Goal: Task Accomplishment & Management: Use online tool/utility

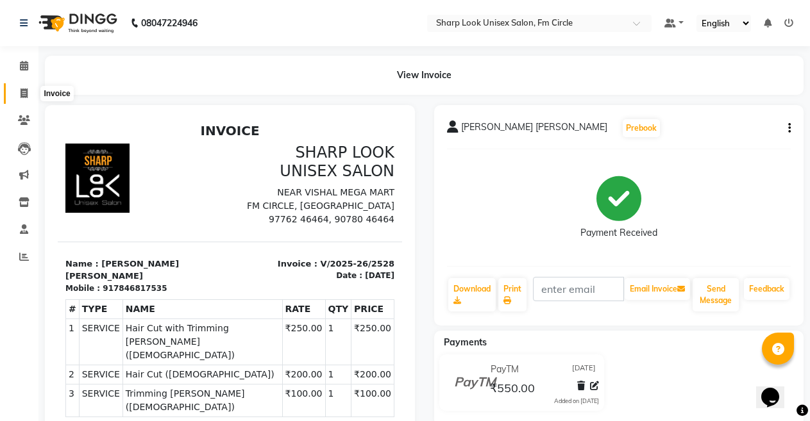
click at [26, 90] on icon at bounding box center [24, 94] width 7 height 10
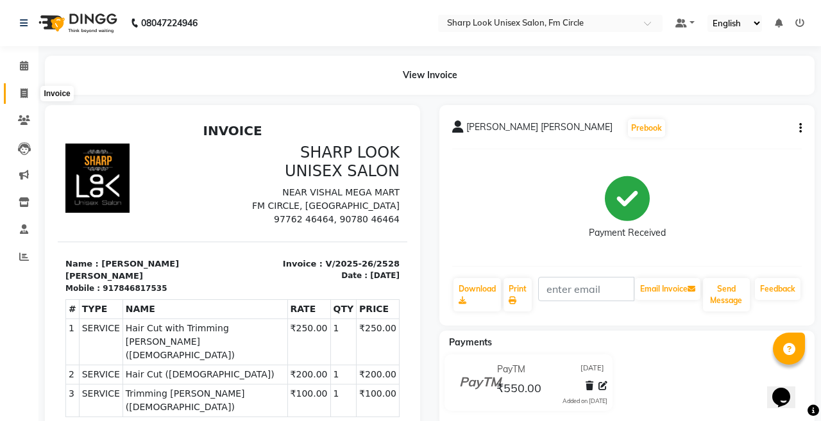
select select "service"
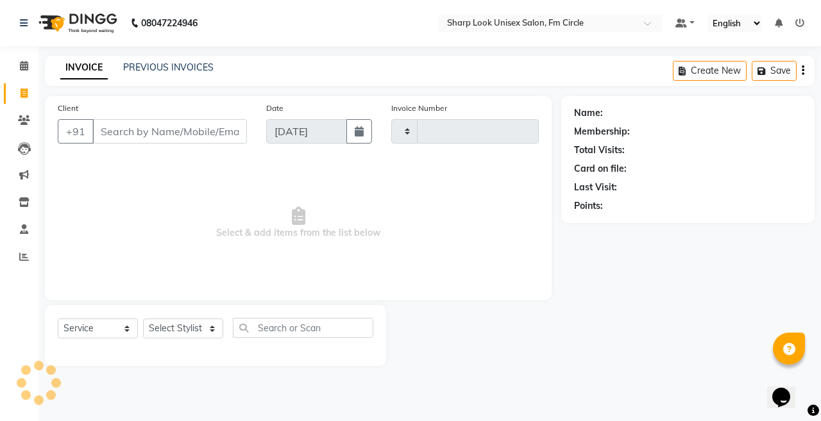
type input "2529"
select select "804"
click at [147, 59] on div "INVOICE PREVIOUS INVOICES Create New Save" at bounding box center [430, 71] width 770 height 30
drag, startPoint x: 146, startPoint y: 73, endPoint x: 151, endPoint y: 80, distance: 8.2
click at [151, 80] on div "INVOICE PREVIOUS INVOICES Create New Save" at bounding box center [430, 71] width 770 height 30
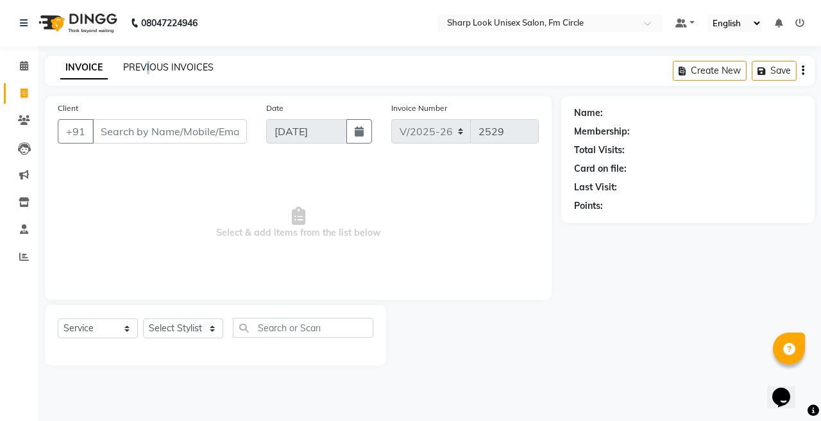
click at [155, 63] on link "PREVIOUS INVOICES" at bounding box center [168, 68] width 90 height 12
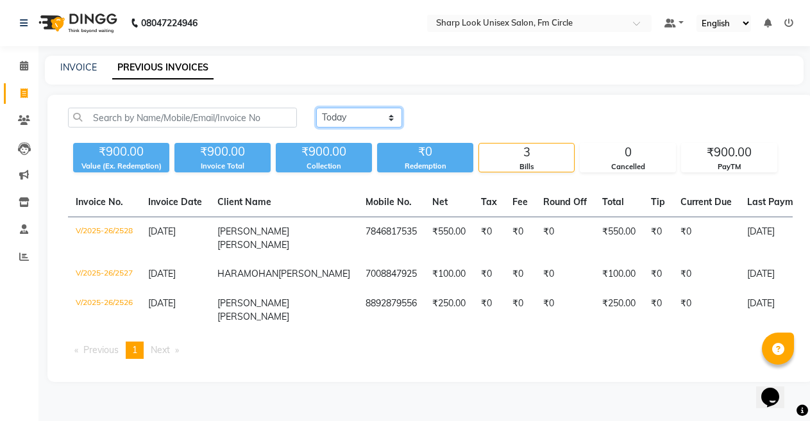
click at [350, 112] on select "[DATE] [DATE] Custom Range" at bounding box center [359, 118] width 86 height 20
select select "range"
click at [316, 108] on select "[DATE] [DATE] Custom Range" at bounding box center [359, 118] width 86 height 20
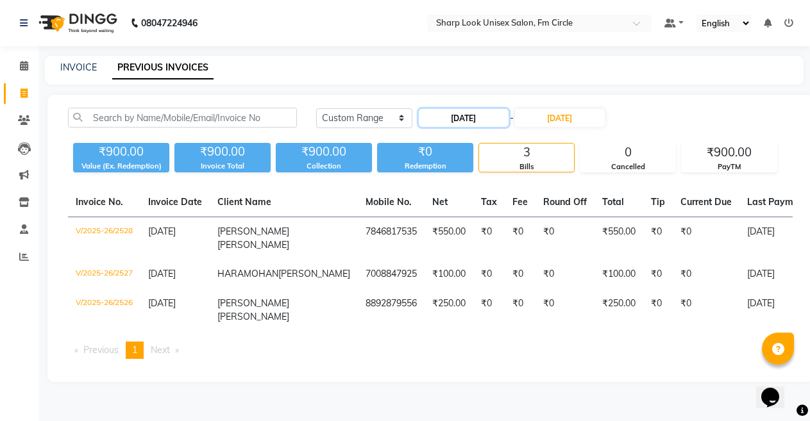
click at [498, 113] on input "[DATE]" at bounding box center [464, 118] width 90 height 18
select select "9"
select select "2025"
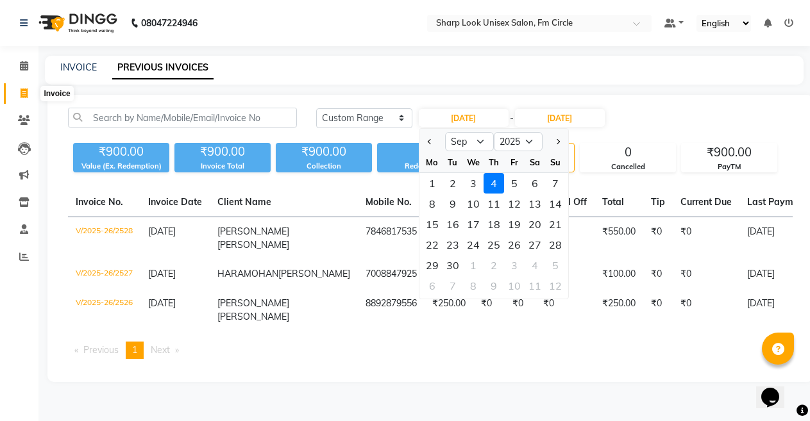
click at [24, 99] on span at bounding box center [24, 94] width 22 height 15
select select "service"
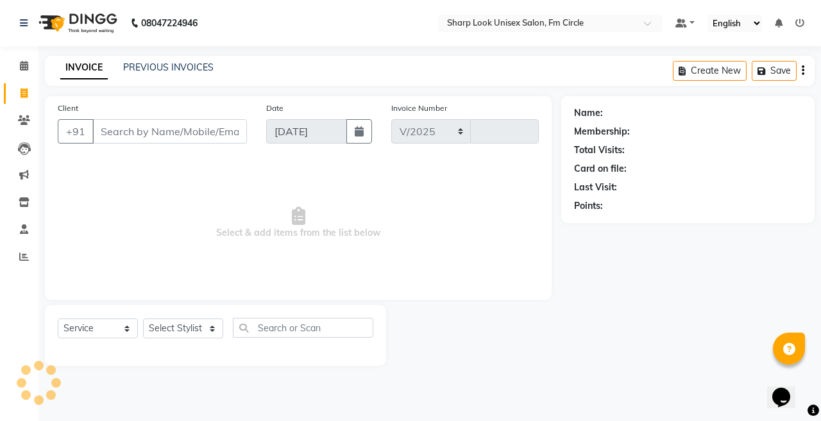
select select "804"
type input "2529"
click at [105, 136] on input "Client" at bounding box center [169, 131] width 155 height 24
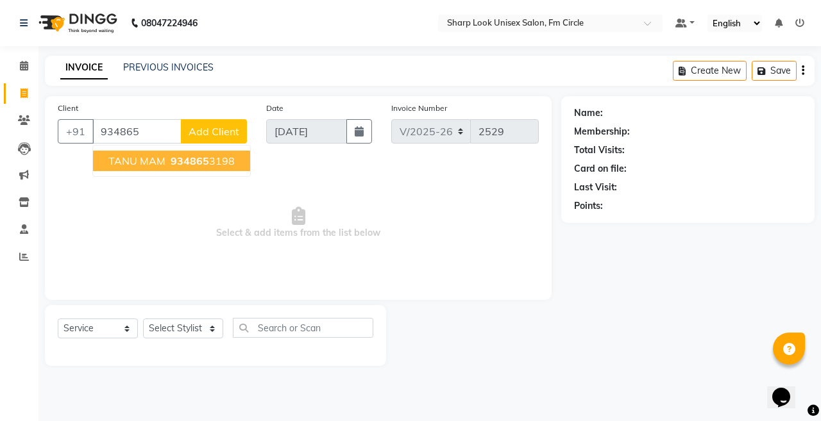
click at [123, 156] on span "TANU MAM" at bounding box center [136, 161] width 57 height 13
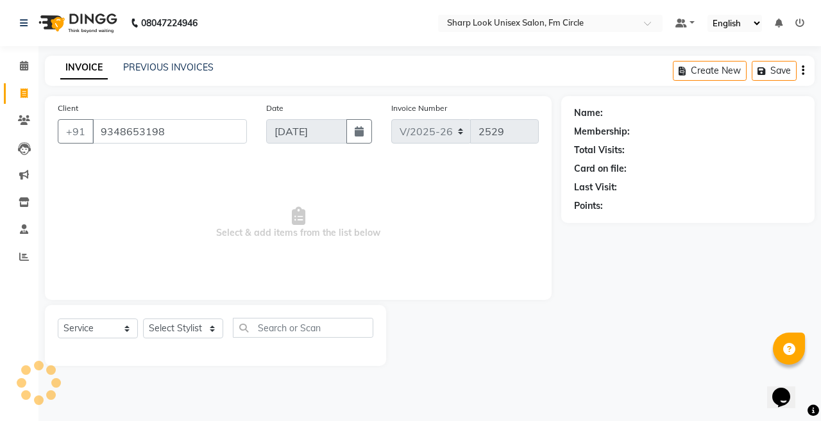
type input "9348653198"
drag, startPoint x: 169, startPoint y: 348, endPoint x: 171, endPoint y: 340, distance: 8.1
click at [169, 344] on div "Select Service Product Membership Package Voucher Prepaid Gift Card Select Styl…" at bounding box center [216, 333] width 316 height 30
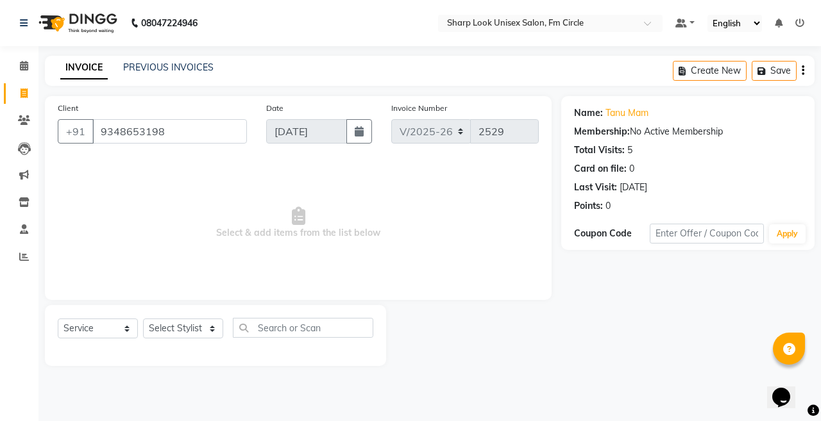
drag, startPoint x: 171, startPoint y: 340, endPoint x: 173, endPoint y: 331, distance: 9.1
click at [171, 337] on div "Select Service Product Membership Package Voucher Prepaid Gift Card Select Styl…" at bounding box center [216, 333] width 316 height 30
click at [173, 331] on select "Select Stylist Admin [PERSON_NAME] [PERSON_NAME] Nisha [PERSON_NAME] Rahul" at bounding box center [183, 329] width 80 height 20
select select "88424"
click at [143, 319] on select "Select Stylist Admin [PERSON_NAME] [PERSON_NAME] Nisha [PERSON_NAME] Rahul" at bounding box center [183, 329] width 80 height 20
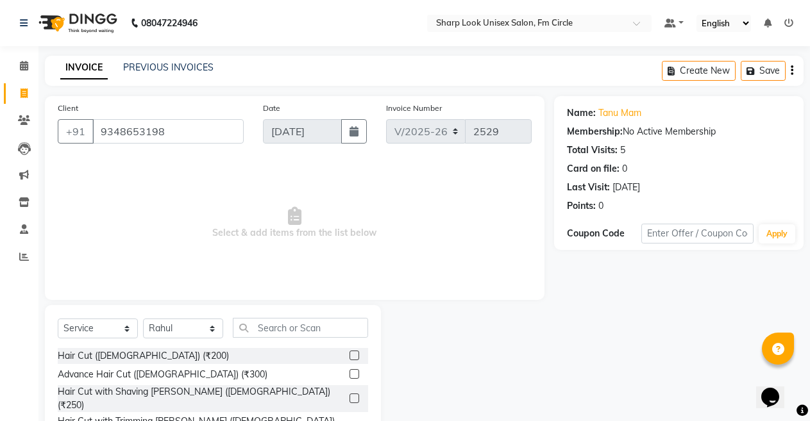
click at [282, 340] on div "Select Service Product Membership Package Voucher Prepaid Gift Card Select Styl…" at bounding box center [213, 333] width 310 height 30
drag, startPoint x: 275, startPoint y: 316, endPoint x: 273, endPoint y: 325, distance: 9.2
click at [273, 325] on div "Select Service Product Membership Package Voucher Prepaid Gift Card Select Styl…" at bounding box center [213, 399] width 336 height 189
click at [273, 325] on input "text" at bounding box center [300, 328] width 135 height 20
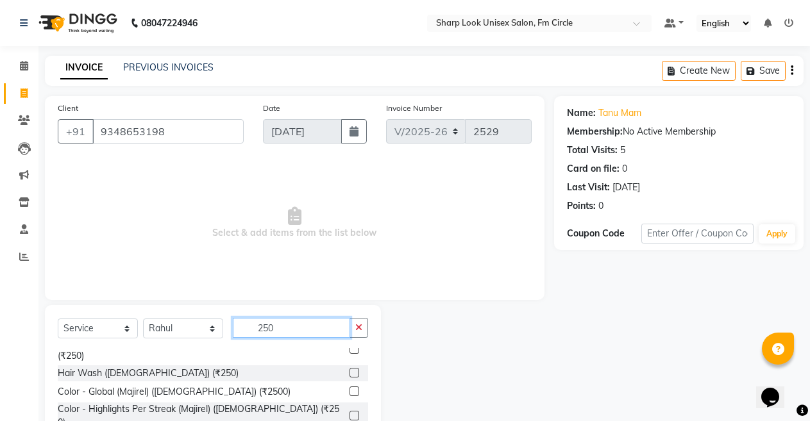
scroll to position [64, 0]
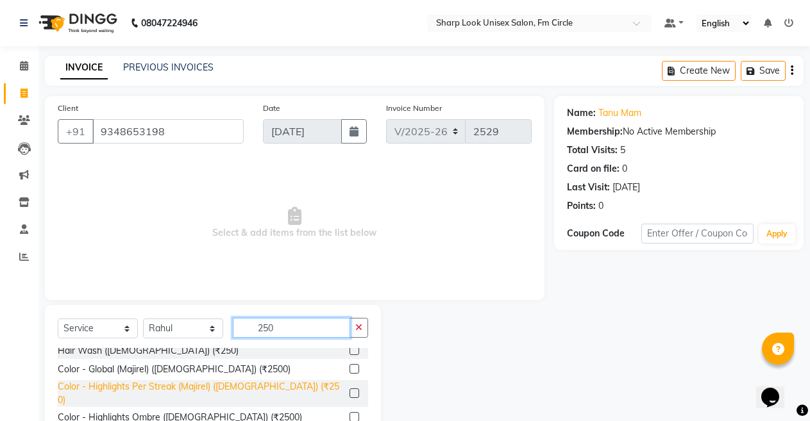
type input "250"
click at [165, 380] on div "Color - Highlights Per Streak (Majirel) ([DEMOGRAPHIC_DATA]) (₹250)" at bounding box center [201, 393] width 287 height 27
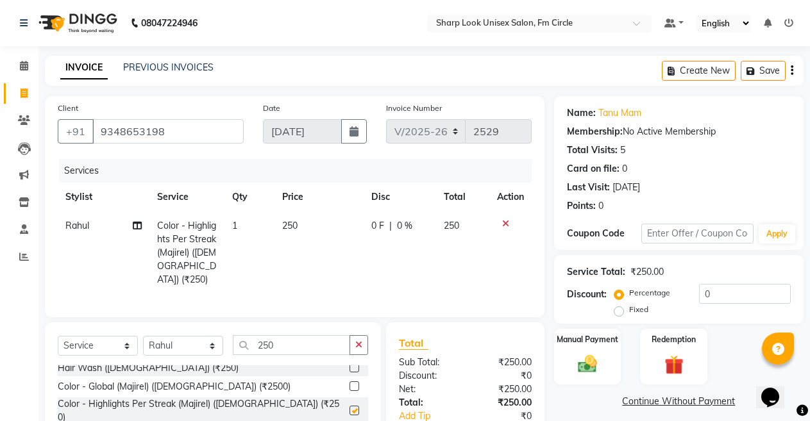
checkbox input "false"
click at [359, 344] on icon "button" at bounding box center [358, 345] width 7 height 9
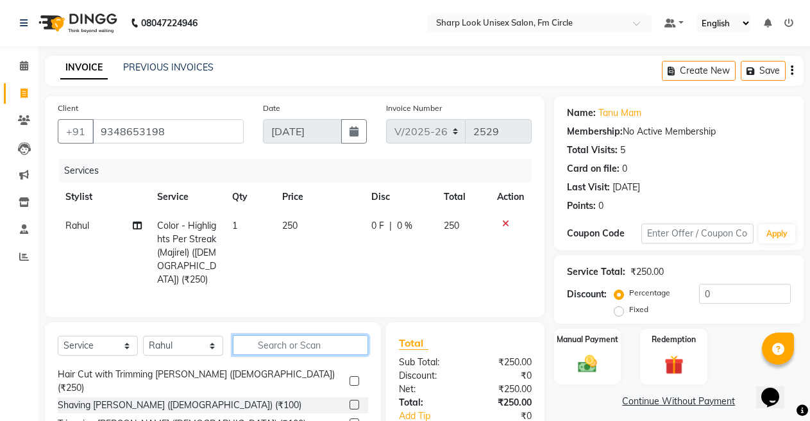
scroll to position [473, 0]
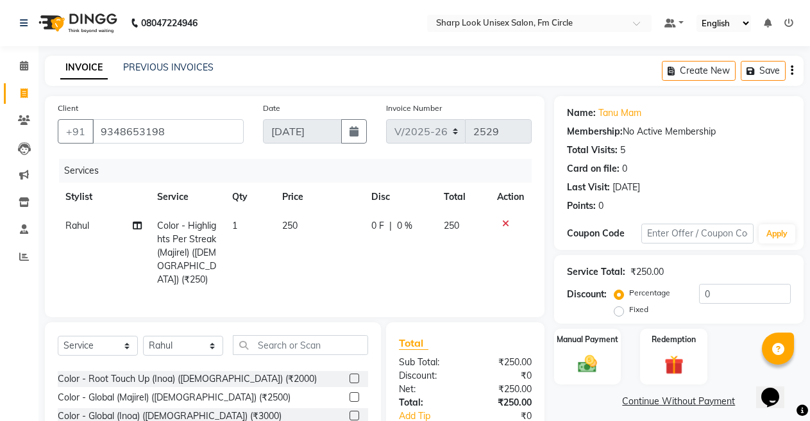
click at [237, 214] on td "1" at bounding box center [249, 253] width 50 height 83
select select "88424"
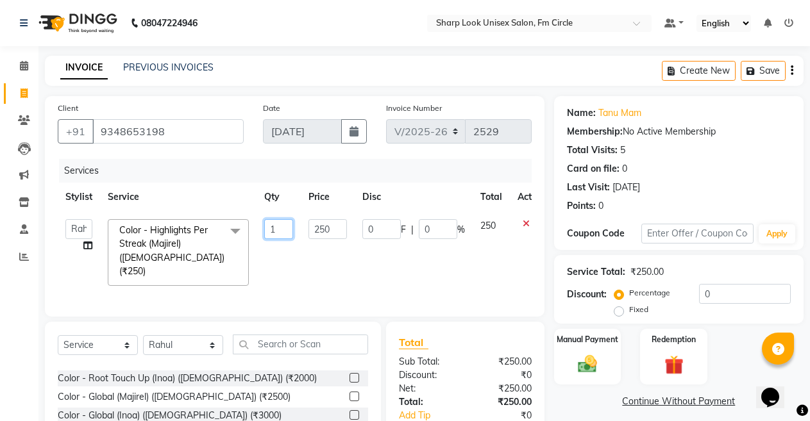
click at [275, 233] on input "1" at bounding box center [278, 229] width 29 height 20
type input "4"
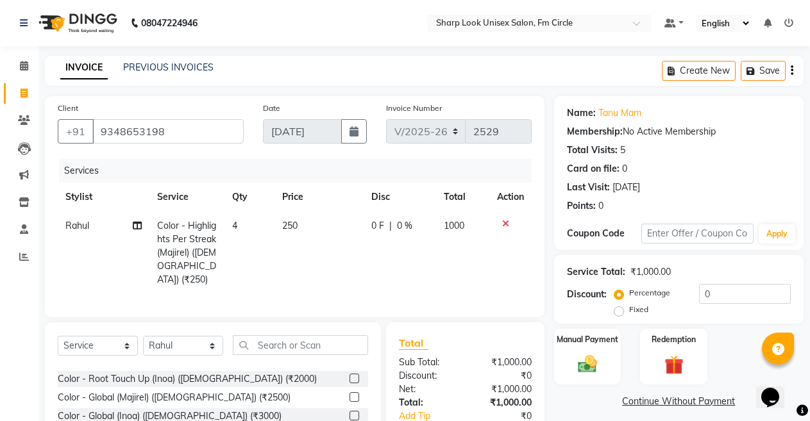
click at [333, 272] on td "250" at bounding box center [319, 253] width 89 height 83
select select "88424"
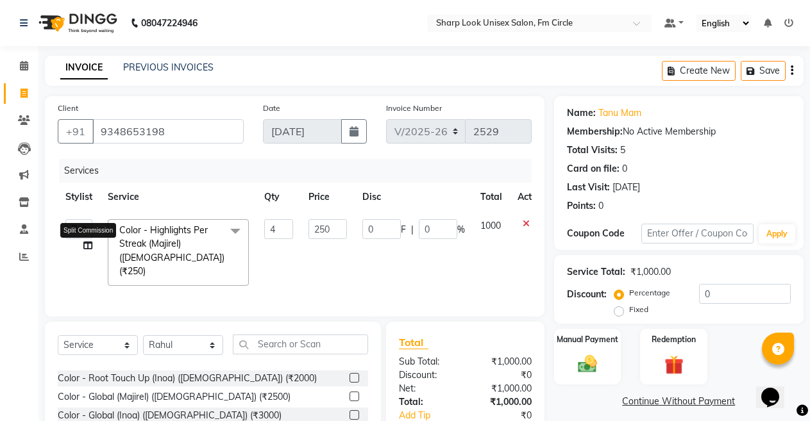
click at [86, 248] on icon at bounding box center [87, 245] width 9 height 9
select select "88424"
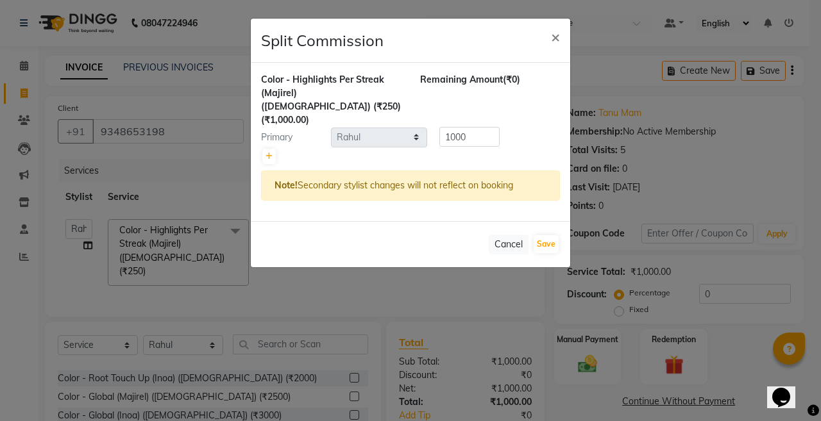
click at [260, 142] on div "Color - Highlights Per Streak (Majirel) ([DEMOGRAPHIC_DATA]) (₹250) (₹1,000.00)…" at bounding box center [410, 142] width 319 height 158
click at [270, 153] on icon at bounding box center [269, 157] width 7 height 8
type input "500"
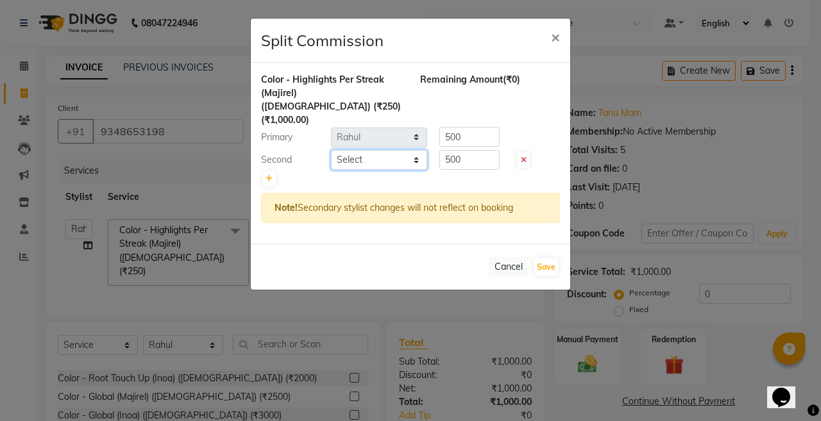
click at [349, 150] on select "Select Admin [PERSON_NAME] [PERSON_NAME] Nisha [PERSON_NAME] Rahul" at bounding box center [379, 160] width 96 height 20
select select "87379"
click at [331, 150] on select "Select Admin [PERSON_NAME] [PERSON_NAME] Nisha [PERSON_NAME] Rahul" at bounding box center [379, 160] width 96 height 20
click at [543, 258] on button "Save" at bounding box center [546, 267] width 25 height 18
select select "Select"
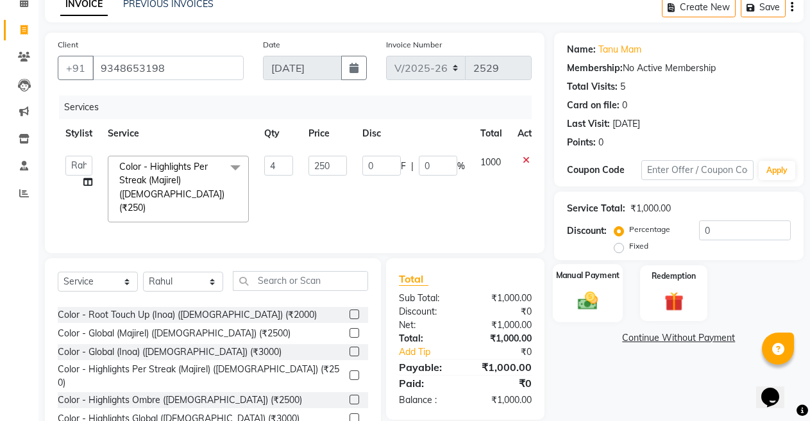
scroll to position [64, 0]
click at [591, 316] on div "Manual Payment" at bounding box center [588, 293] width 70 height 58
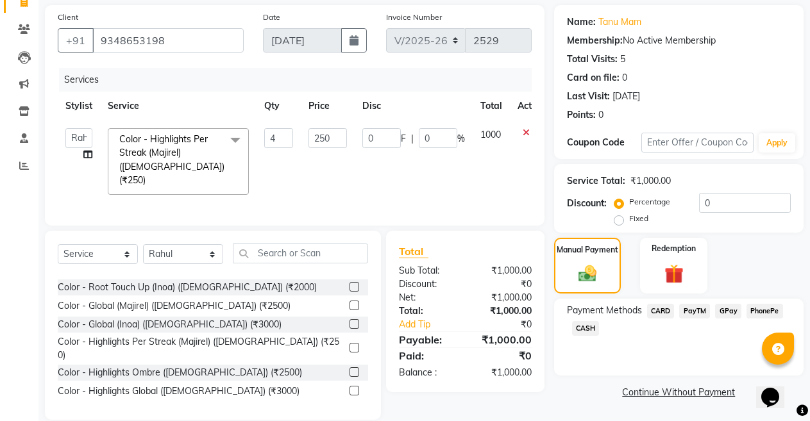
scroll to position [106, 0]
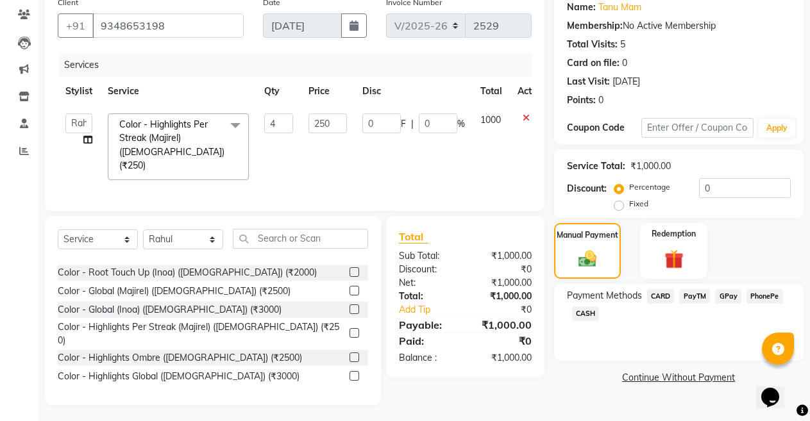
click at [753, 295] on span "PhonePe" at bounding box center [765, 296] width 37 height 15
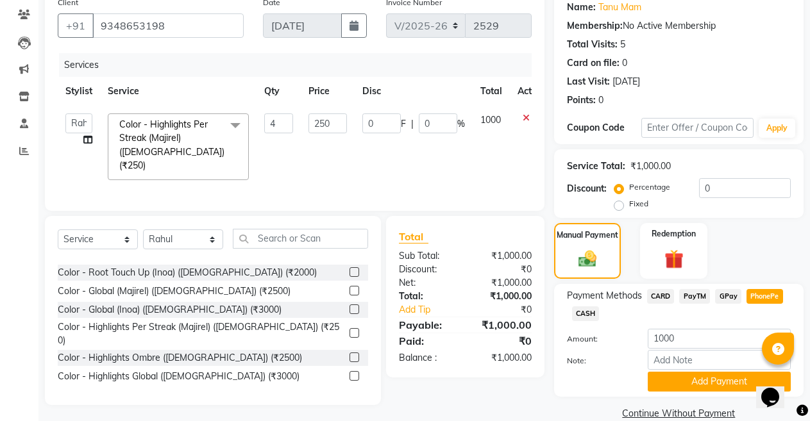
click at [693, 300] on span "PayTM" at bounding box center [694, 296] width 31 height 15
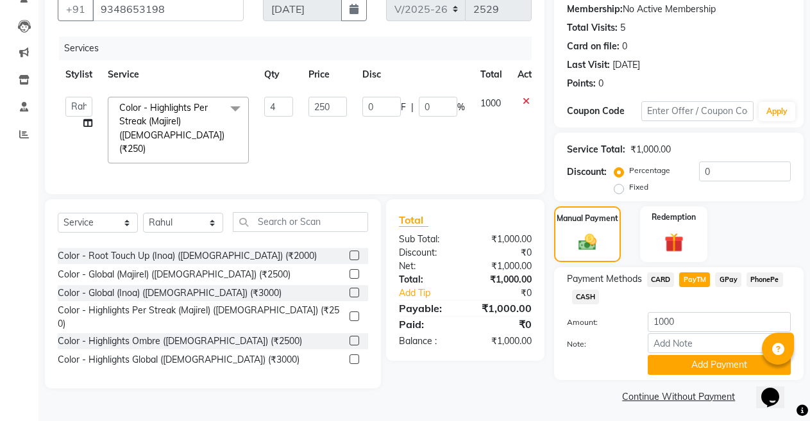
scroll to position [127, 0]
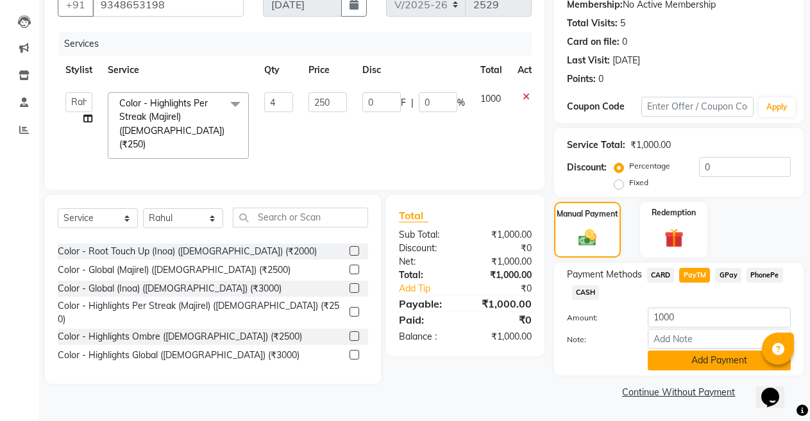
click at [679, 362] on button "Add Payment" at bounding box center [719, 361] width 143 height 20
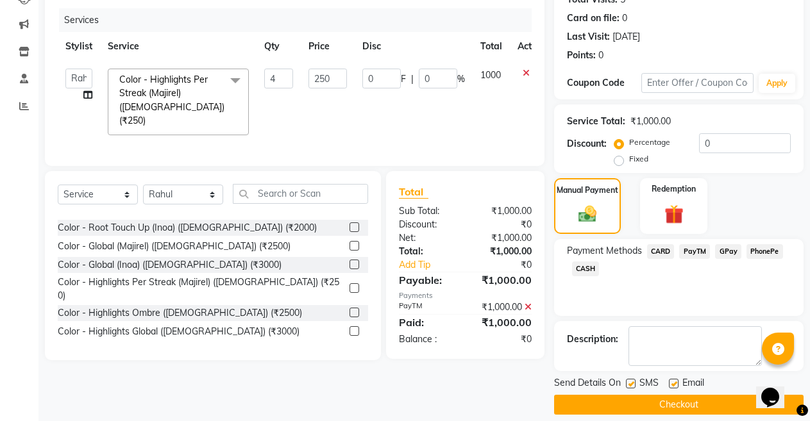
scroll to position [164, 0]
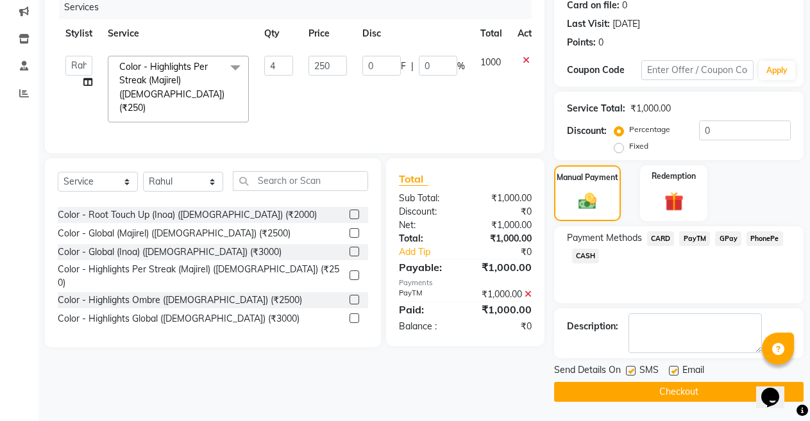
click at [675, 371] on label at bounding box center [674, 371] width 10 height 10
click at [675, 371] on input "checkbox" at bounding box center [673, 372] width 8 height 8
checkbox input "false"
click at [658, 389] on button "Checkout" at bounding box center [678, 392] width 249 height 20
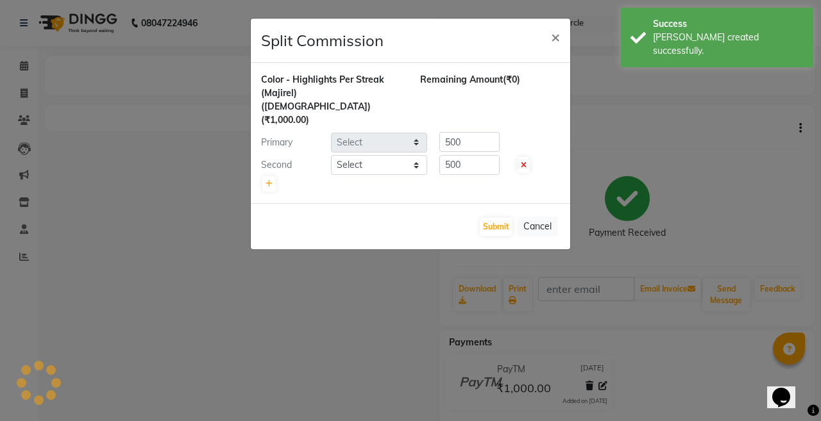
select select "88424"
select select "87379"
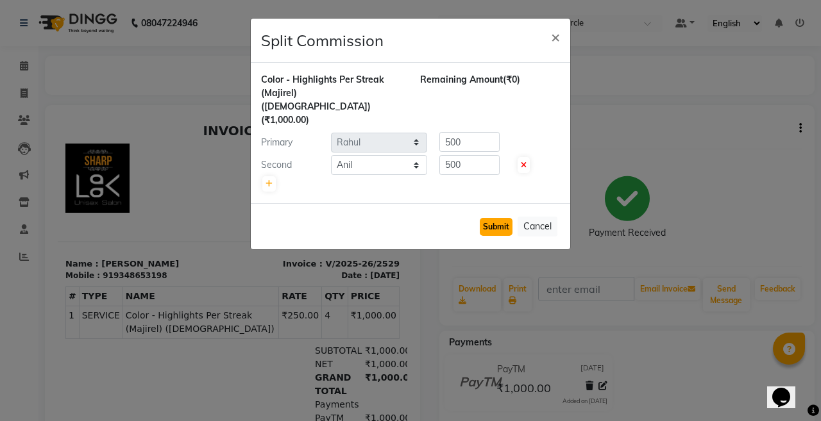
click at [489, 218] on button "Submit" at bounding box center [496, 227] width 33 height 18
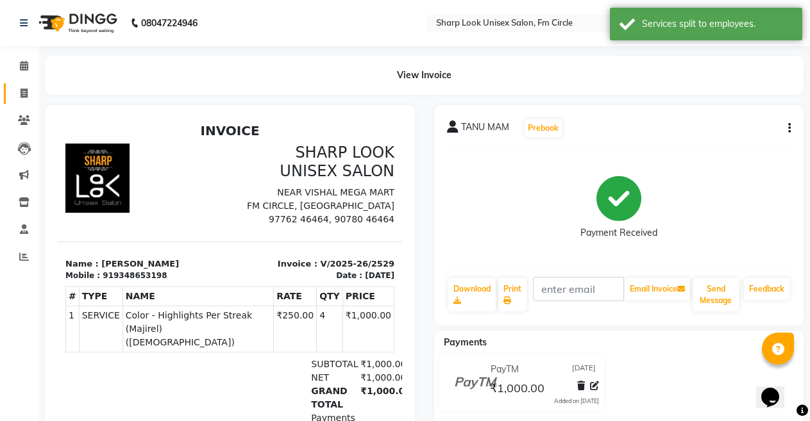
click at [30, 101] on link "Invoice" at bounding box center [19, 93] width 31 height 21
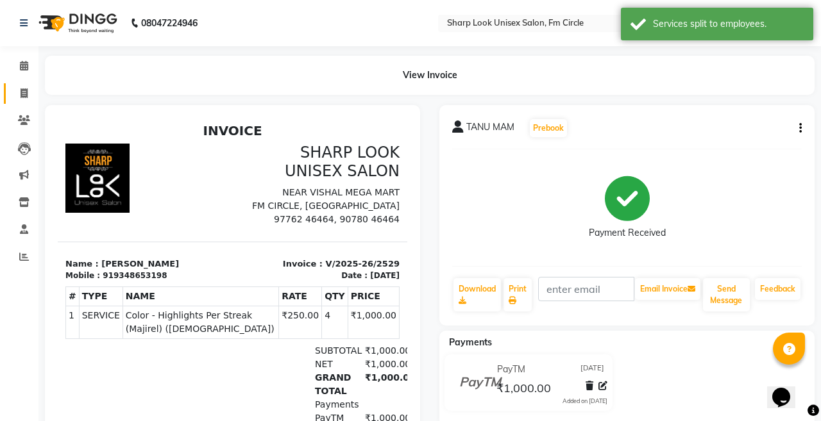
select select "service"
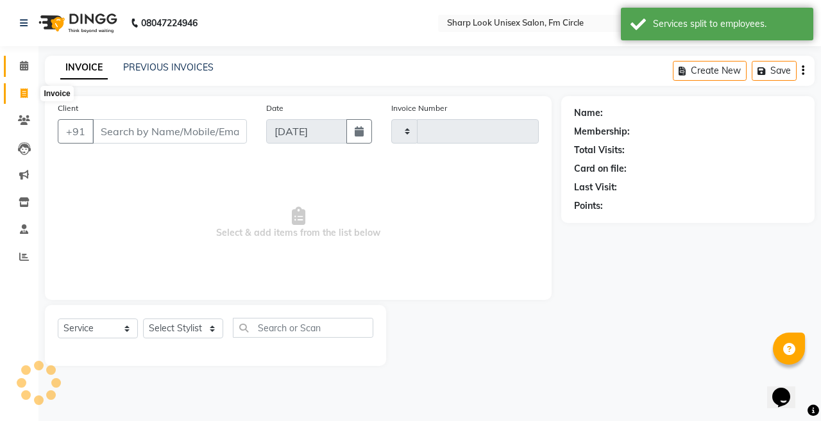
type input "2530"
select select "804"
